Goal: Subscribe to service/newsletter

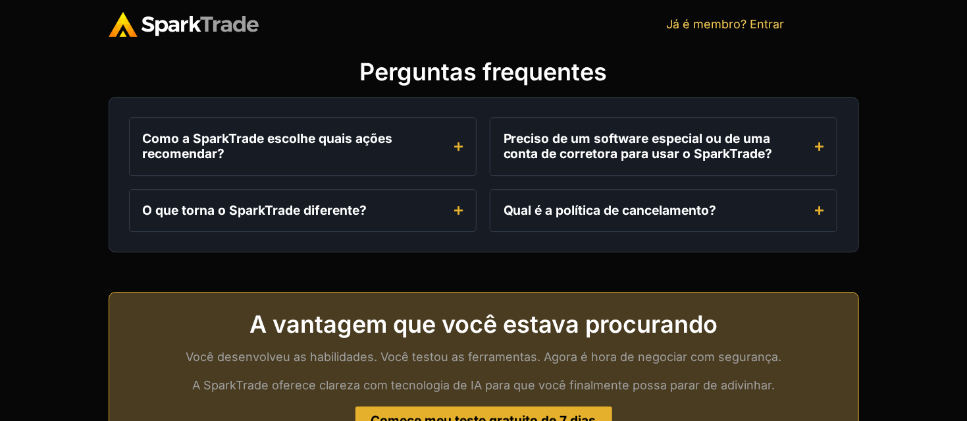
scroll to position [1809, 0]
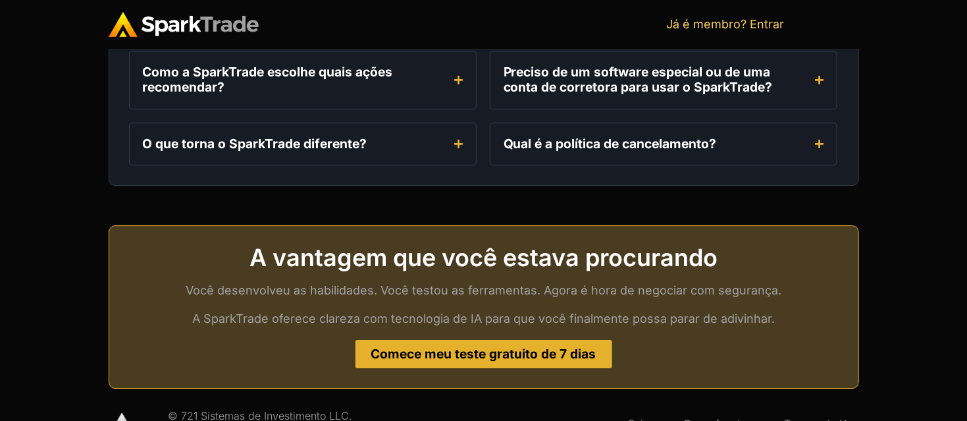
click at [506, 346] on font "Comece meu teste gratuito de 7 dias" at bounding box center [483, 354] width 225 height 16
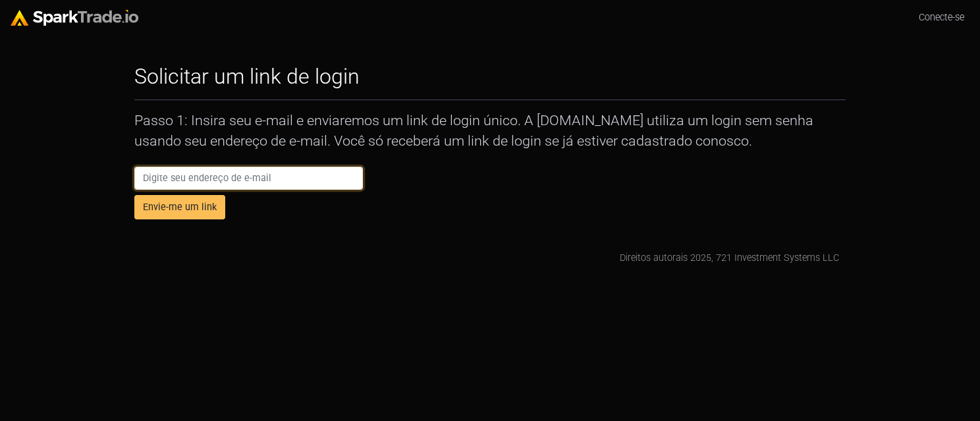
click at [242, 177] on input "email" at bounding box center [248, 179] width 229 height 24
type input "giovanicba@gmail.com"
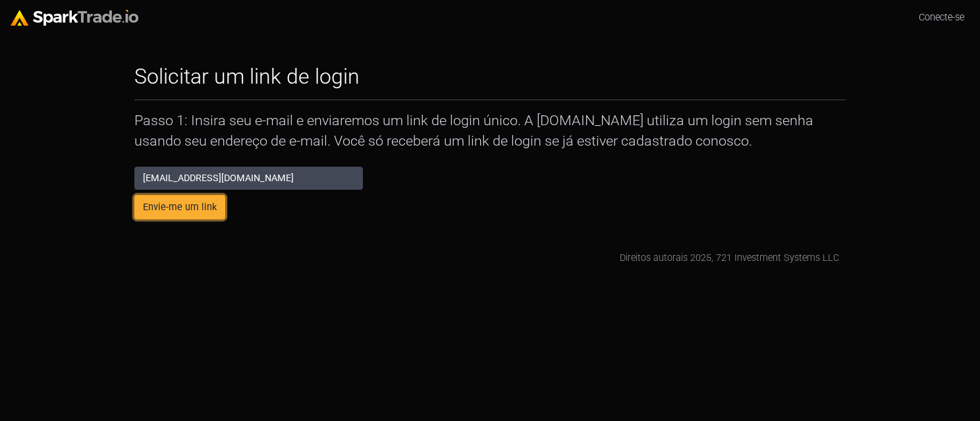
click at [203, 206] on font "Envie-me um link" at bounding box center [180, 207] width 74 height 11
